Goal: Task Accomplishment & Management: Manage account settings

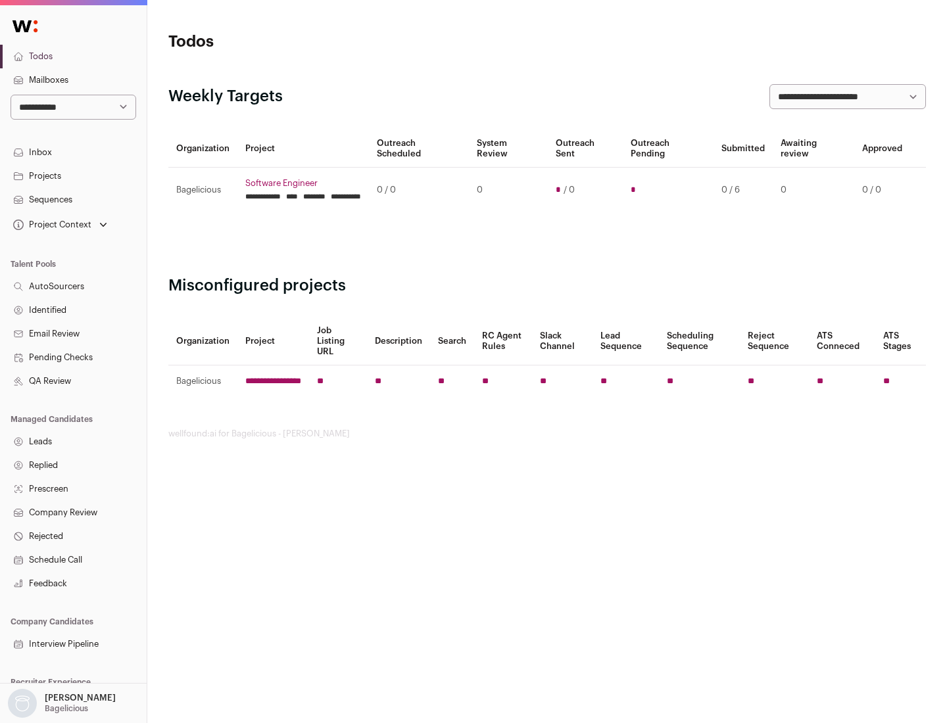
click at [73, 176] on link "Projects" at bounding box center [73, 176] width 147 height 24
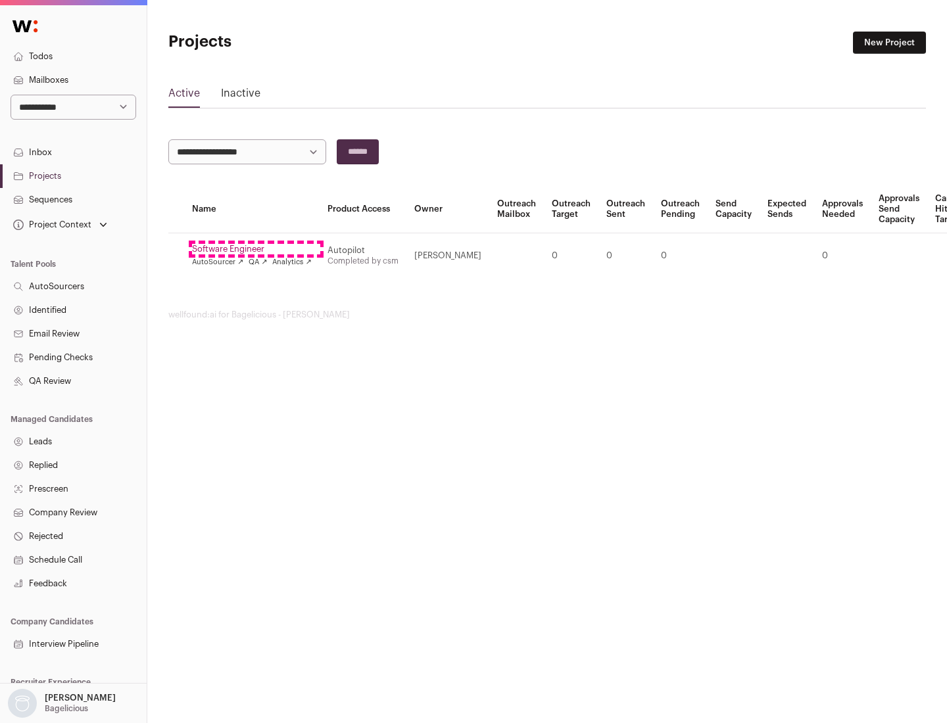
click at [256, 249] on link "Software Engineer" at bounding box center [252, 249] width 120 height 11
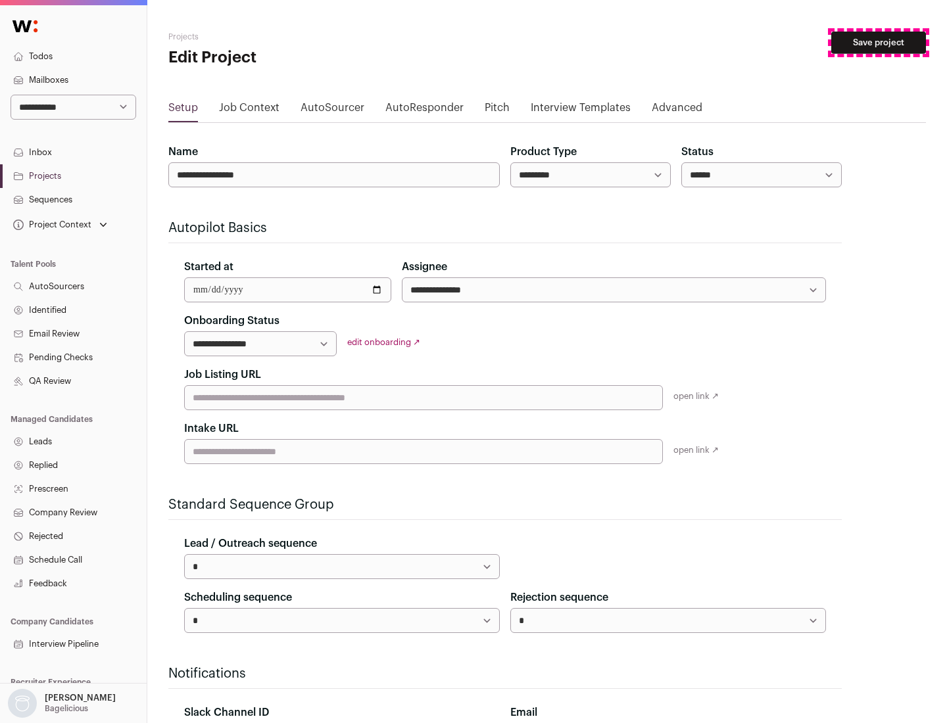
click at [878, 43] on button "Save project" at bounding box center [878, 43] width 95 height 22
